Goal: Navigation & Orientation: Find specific page/section

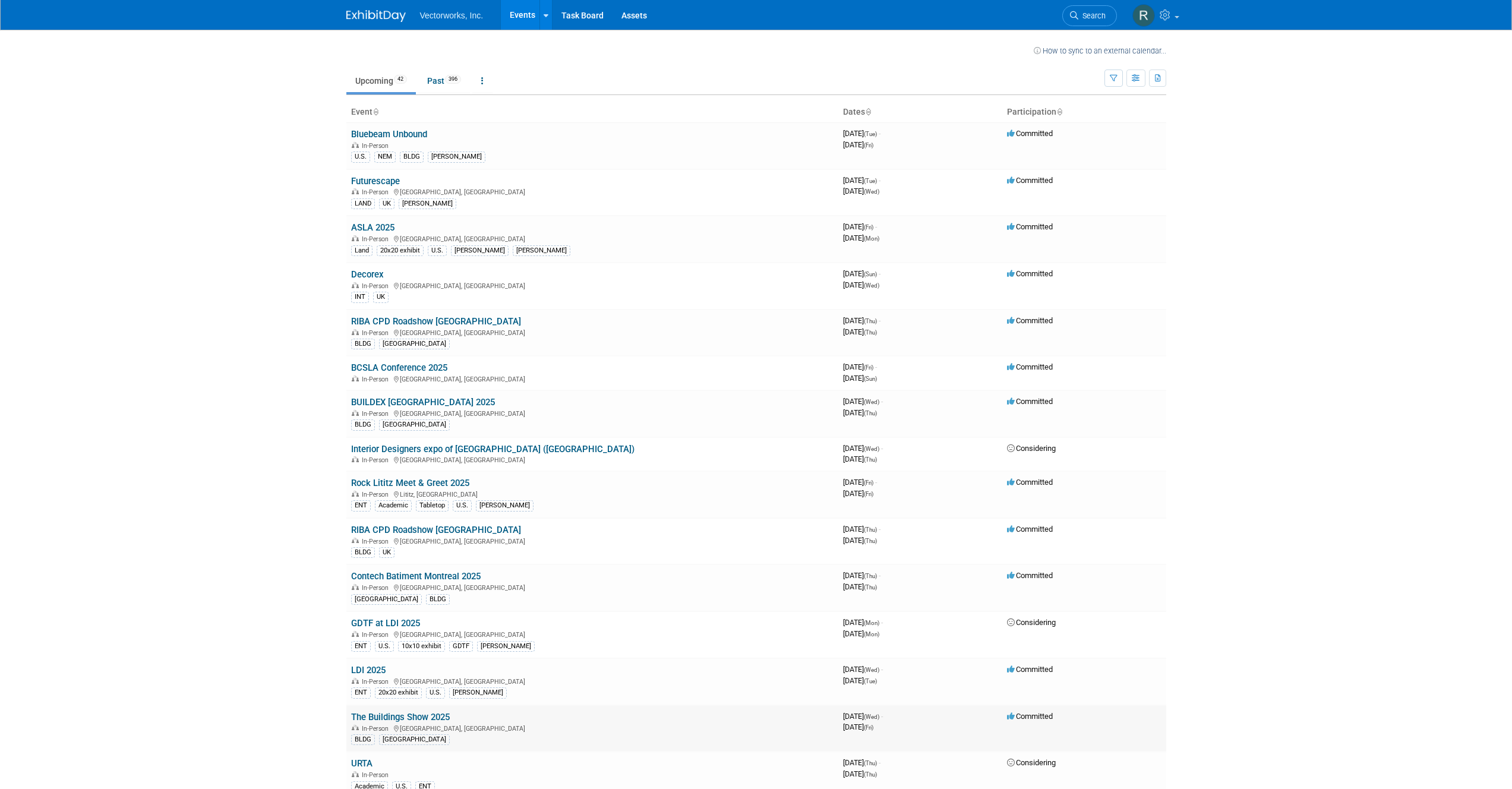
click at [420, 716] on link "The Buildings Show 2025" at bounding box center [400, 717] width 99 height 10
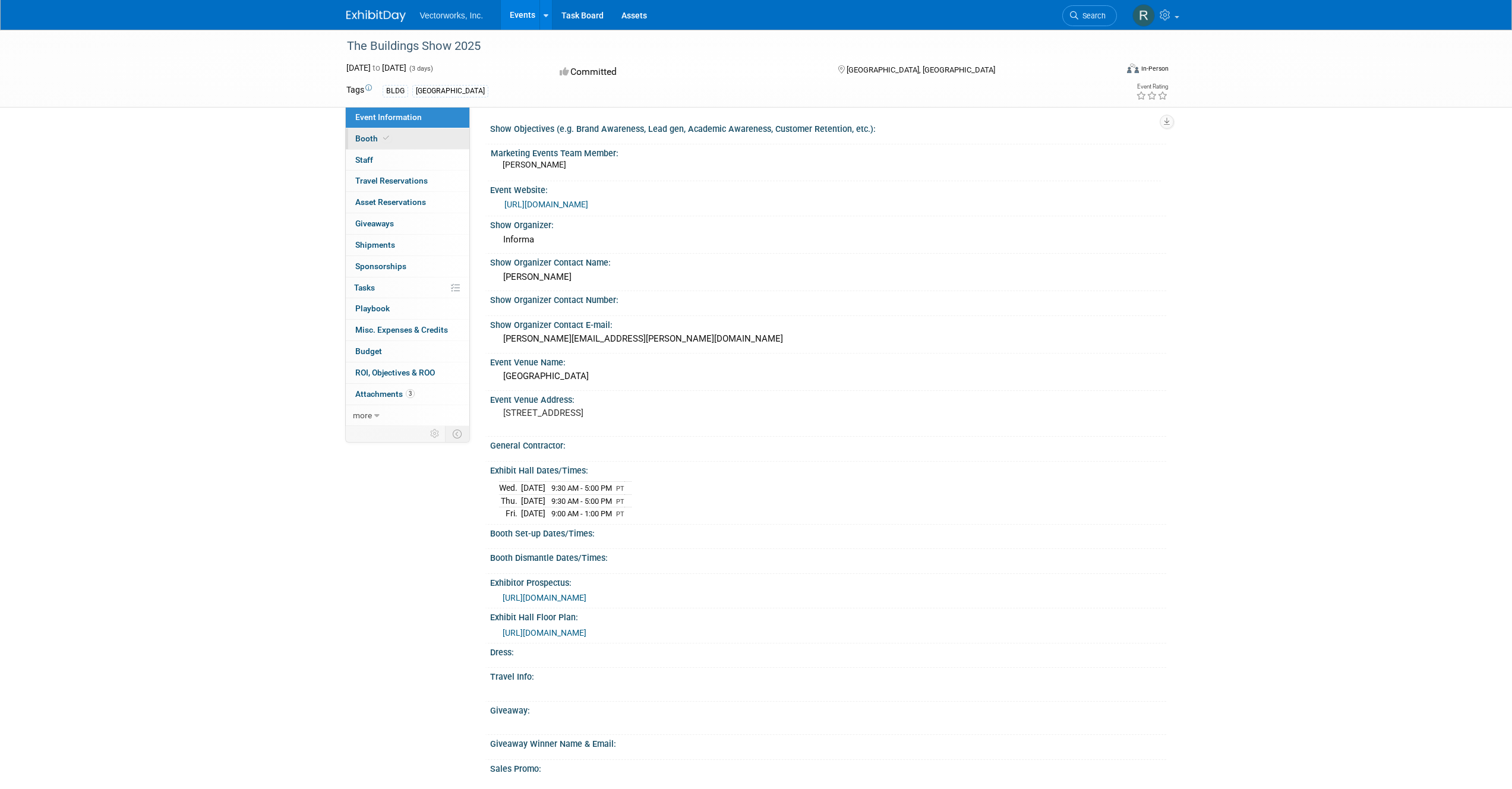
click at [365, 138] on span "Booth" at bounding box center [373, 138] width 36 height 10
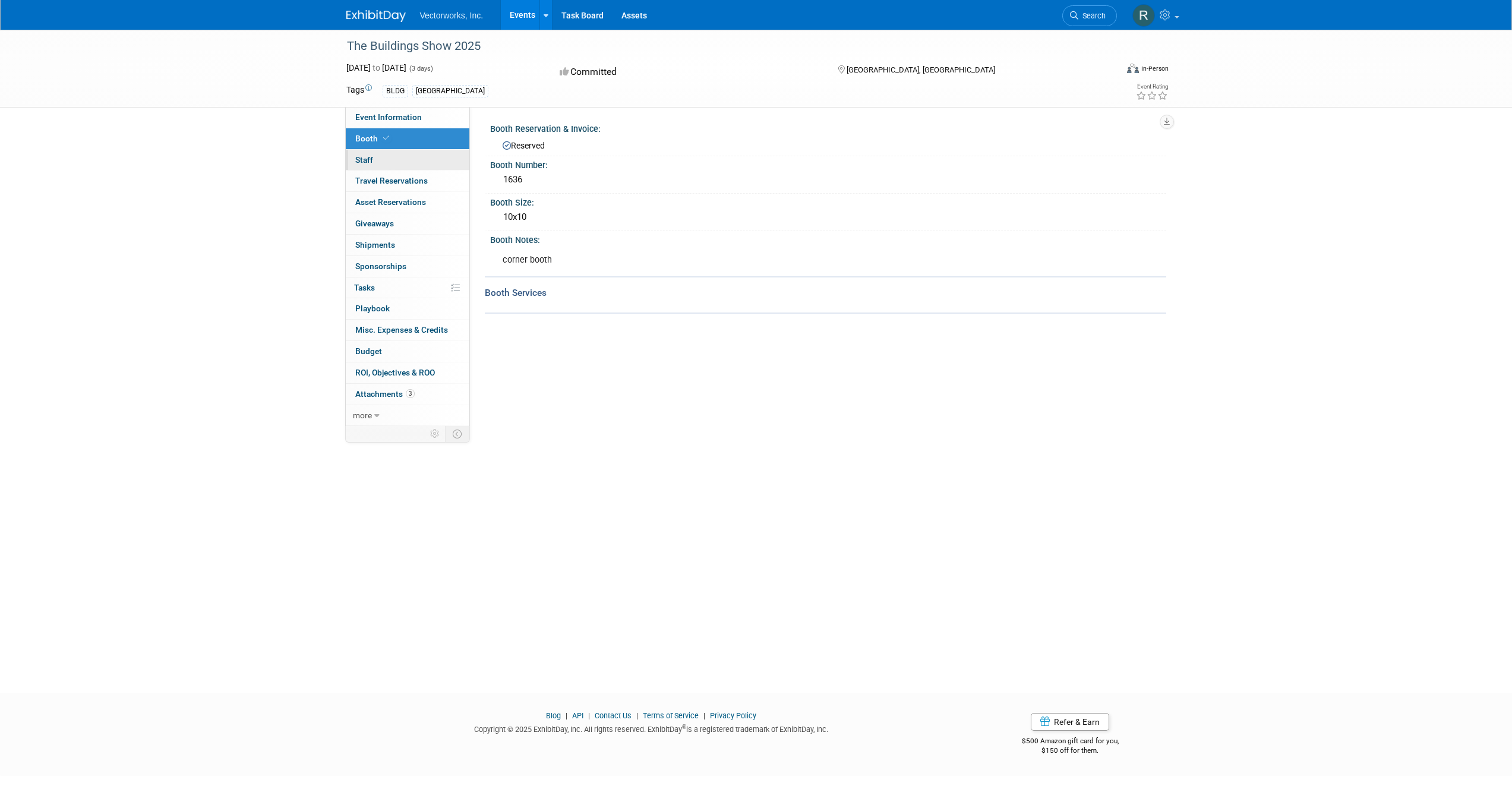
click at [367, 157] on span "Staff 0" at bounding box center [364, 159] width 17 height 10
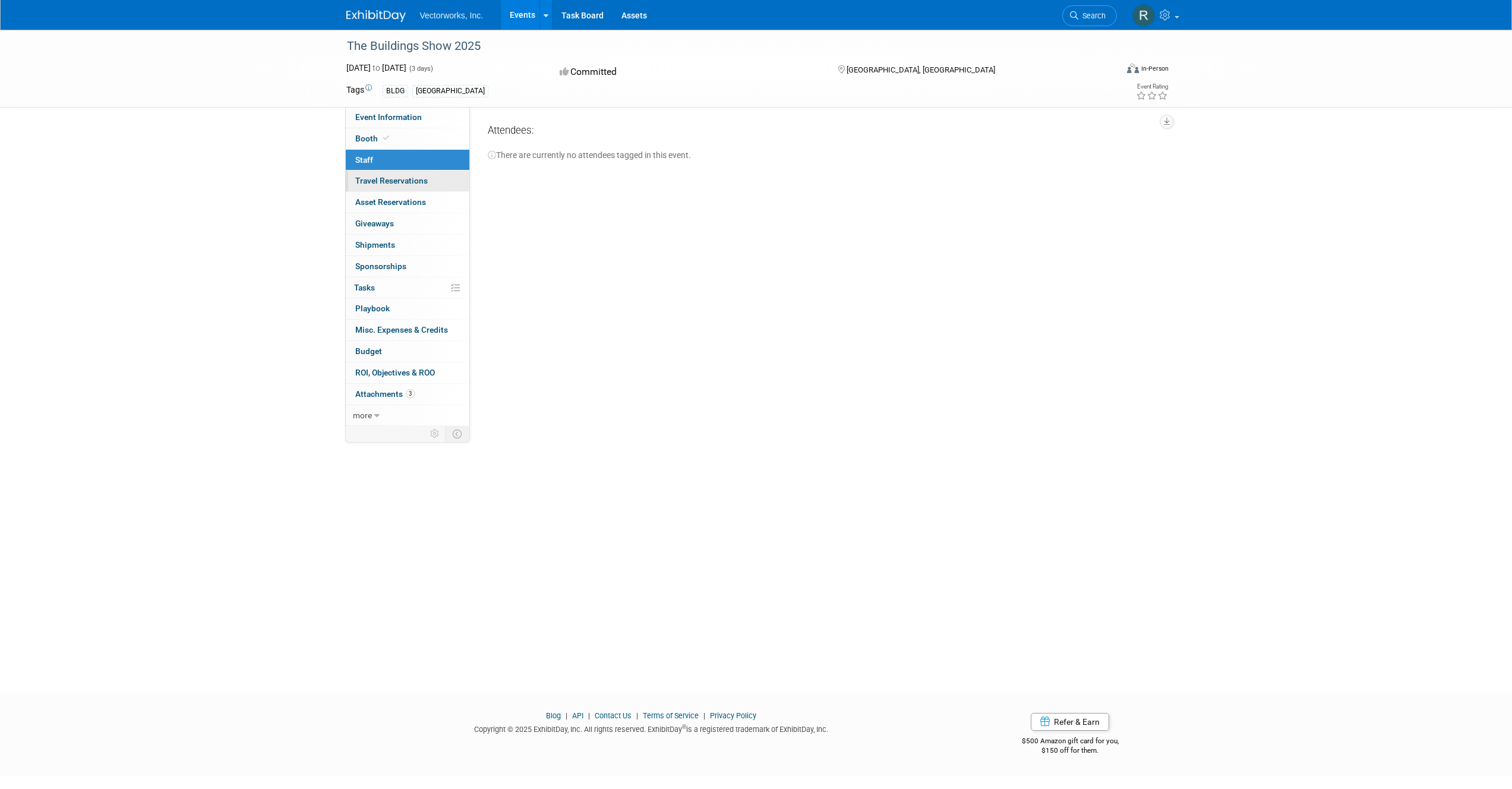
click at [371, 182] on span "Travel Reservations 0" at bounding box center [391, 180] width 73 height 10
click at [373, 206] on span "Asset Reservations 0" at bounding box center [390, 201] width 71 height 10
click at [373, 225] on span "Giveaways 0" at bounding box center [374, 223] width 38 height 10
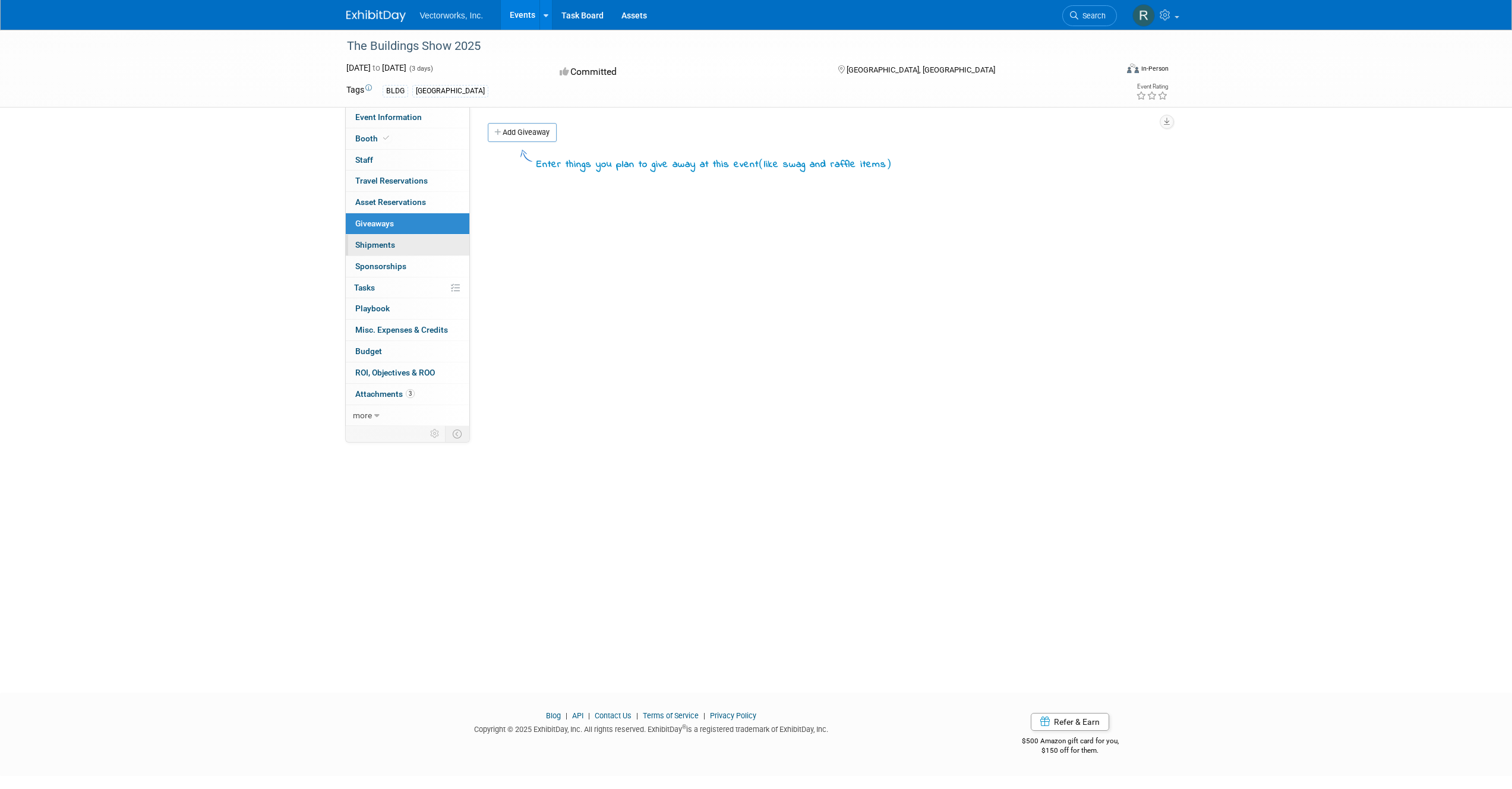
click at [370, 246] on span "Shipments 0" at bounding box center [375, 244] width 40 height 10
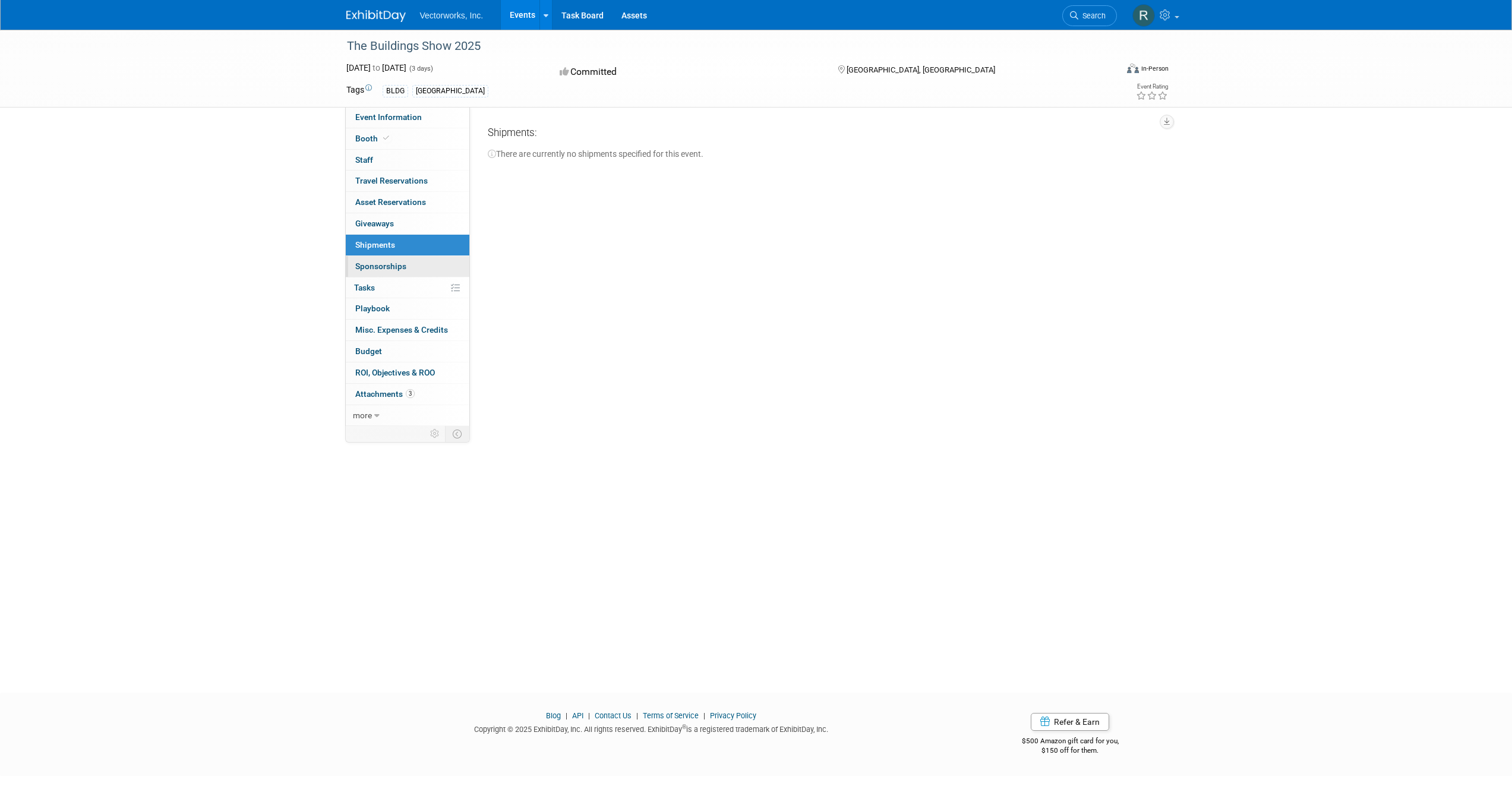
click at [370, 271] on link "0 Sponsorships 0" at bounding box center [407, 267] width 123 height 21
click at [233, 164] on div "The Buildings Show 2025 Dec 3, 2025 to Dec 5, 2025 (3 days) Dec 3, 2025 to Dec …" at bounding box center [756, 351] width 1512 height 642
click at [387, 117] on span "Event Information" at bounding box center [388, 116] width 66 height 10
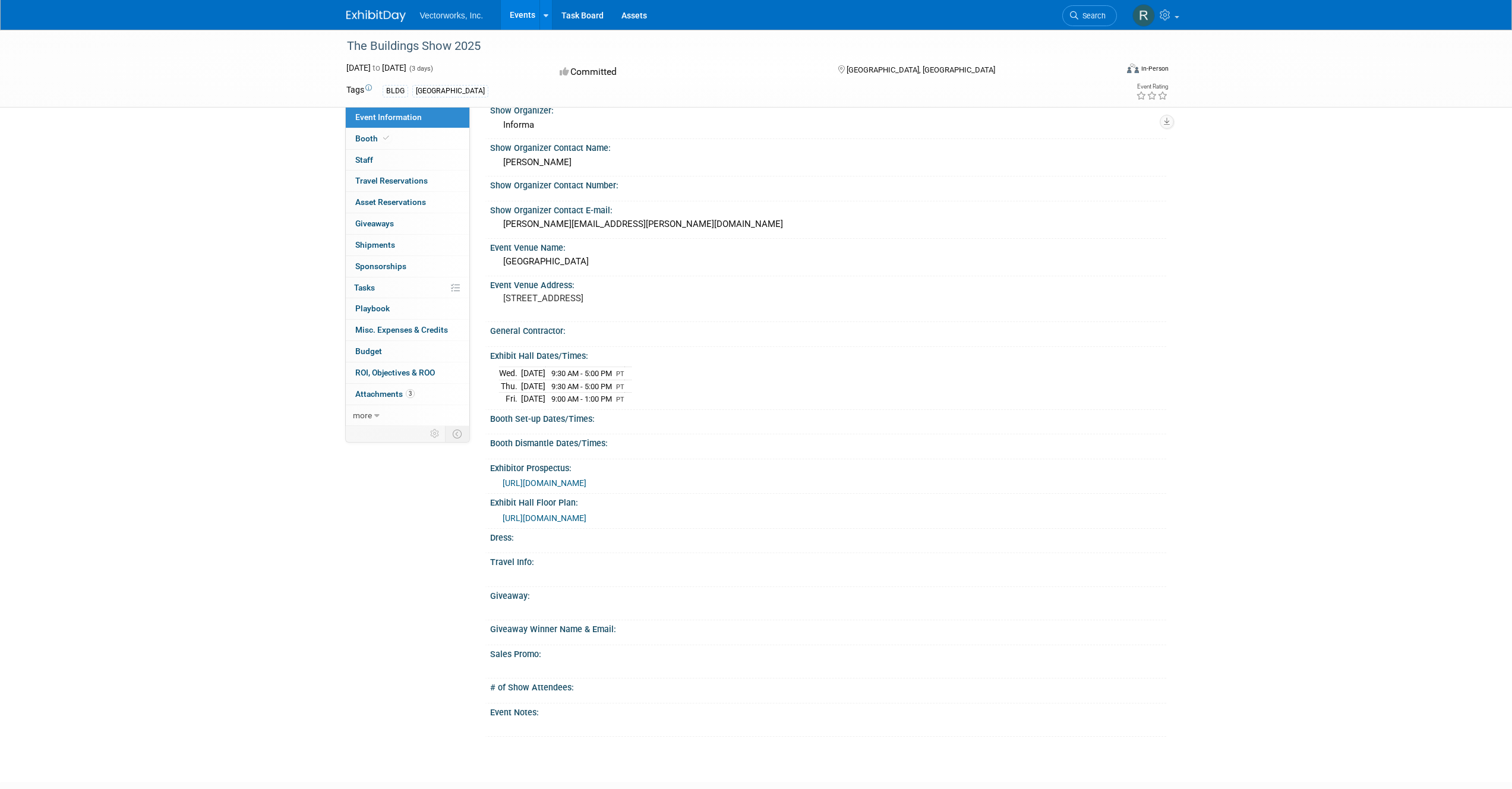
scroll to position [127, 0]
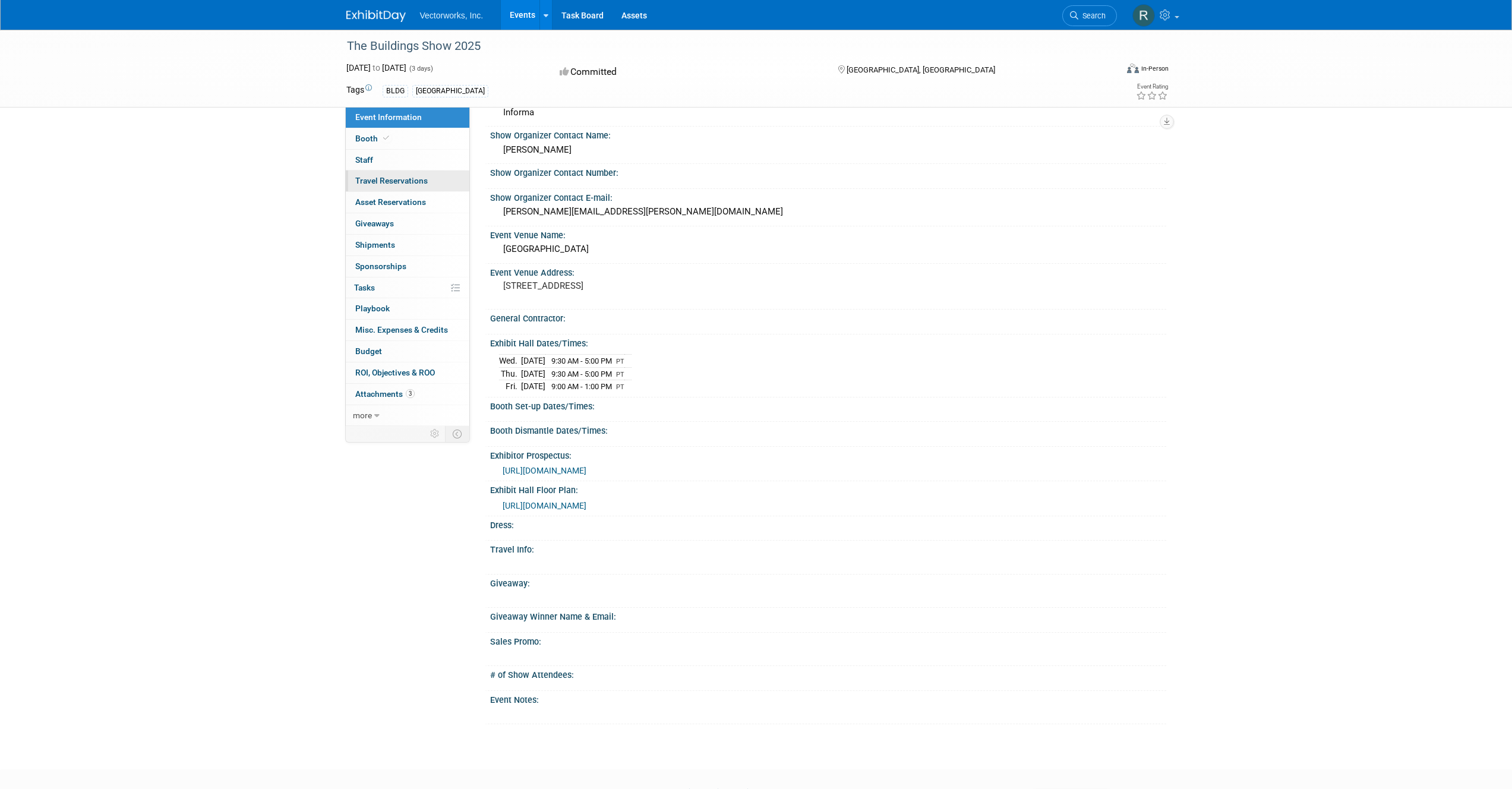
click at [384, 185] on span "Travel Reservations 0" at bounding box center [391, 180] width 73 height 10
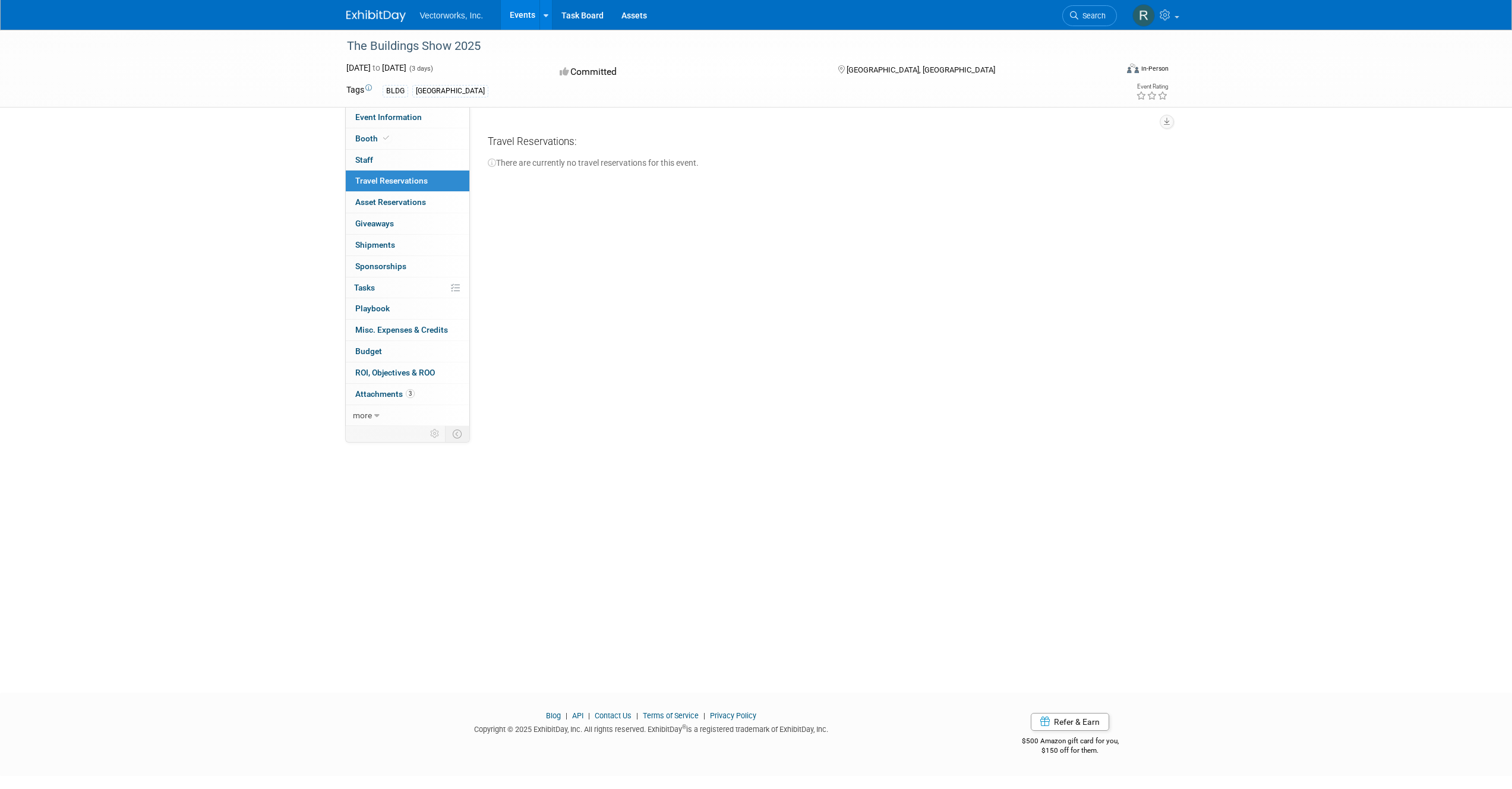
click at [219, 221] on div "The Buildings Show 2025 Dec 3, 2025 to Dec 5, 2025 (3 days) Dec 3, 2025 to Dec …" at bounding box center [756, 351] width 1512 height 642
click at [357, 415] on span "more" at bounding box center [362, 415] width 19 height 10
click at [206, 369] on div "The Buildings Show 2025 Dec 3, 2025 to Dec 5, 2025 (3 days) Dec 3, 2025 to Dec …" at bounding box center [756, 351] width 1512 height 642
click at [321, 430] on div "The Buildings Show 2025 Dec 3, 2025 to Dec 5, 2025 (3 days) Dec 3, 2025 to Dec …" at bounding box center [756, 351] width 1512 height 642
click at [358, 354] on span "Budget" at bounding box center [368, 351] width 27 height 10
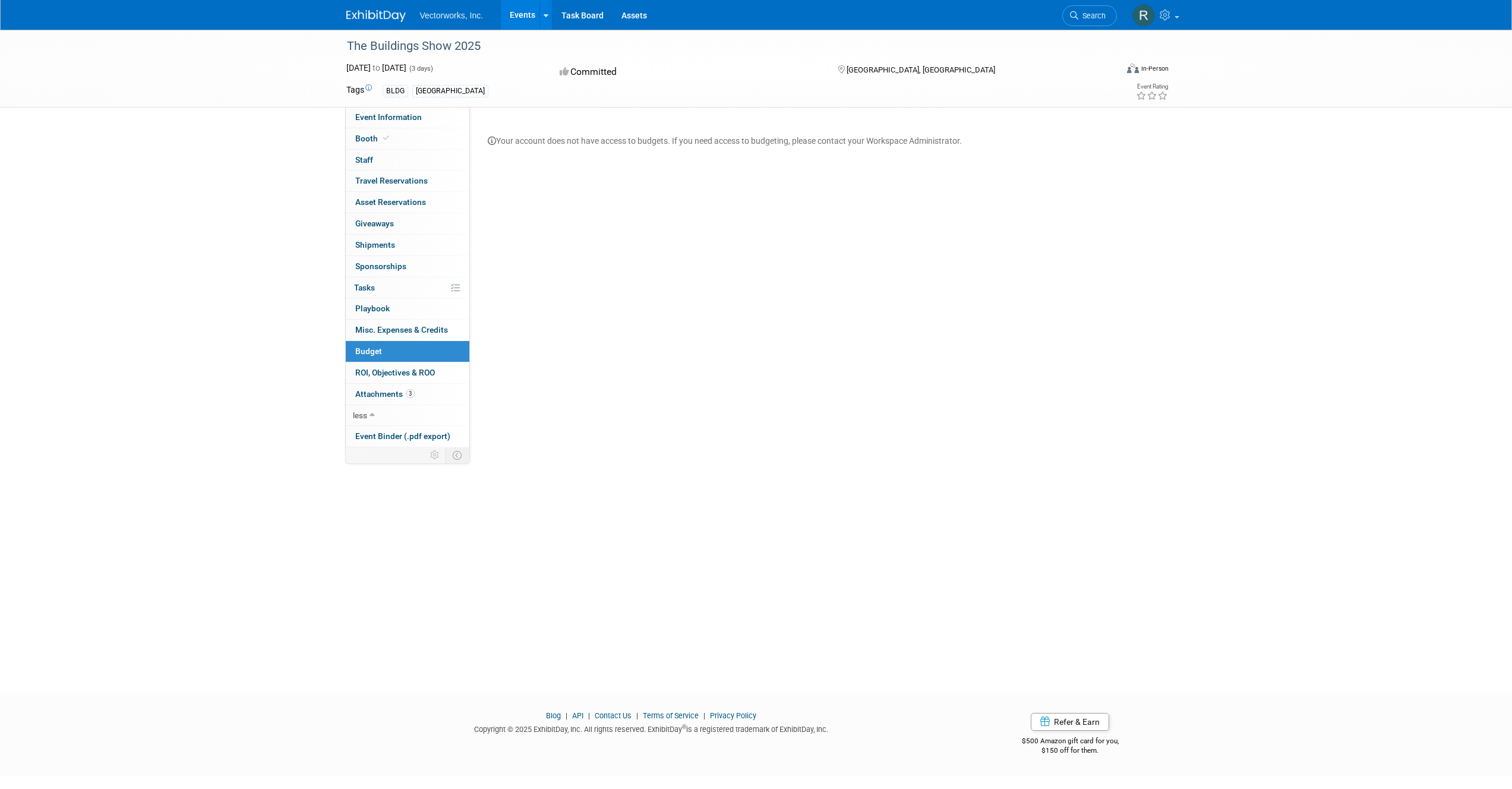
click at [217, 271] on div "The Buildings Show 2025 Dec 3, 2025 to Dec 5, 2025 (3 days) Dec 3, 2025 to Dec …" at bounding box center [756, 351] width 1512 height 642
